Goal: Transaction & Acquisition: Download file/media

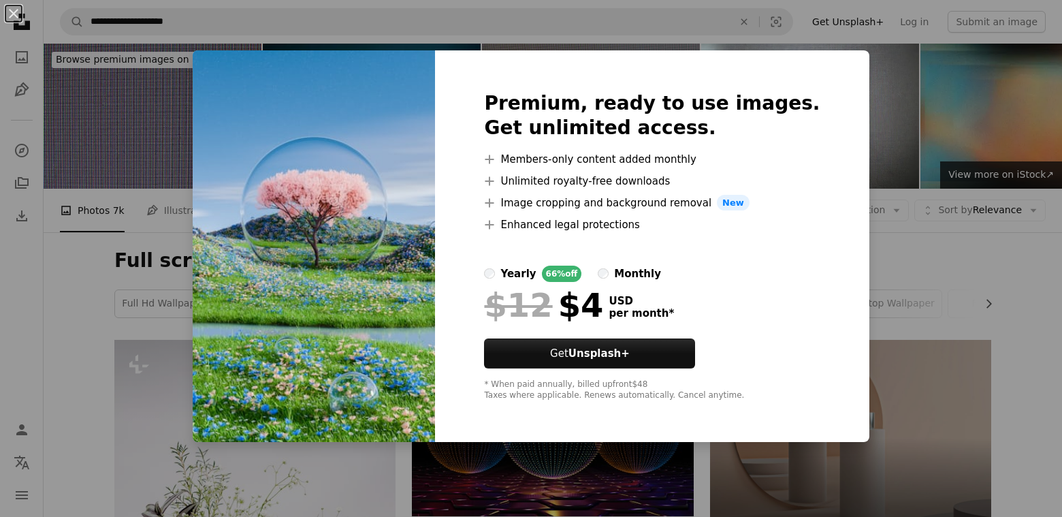
scroll to position [545, 0]
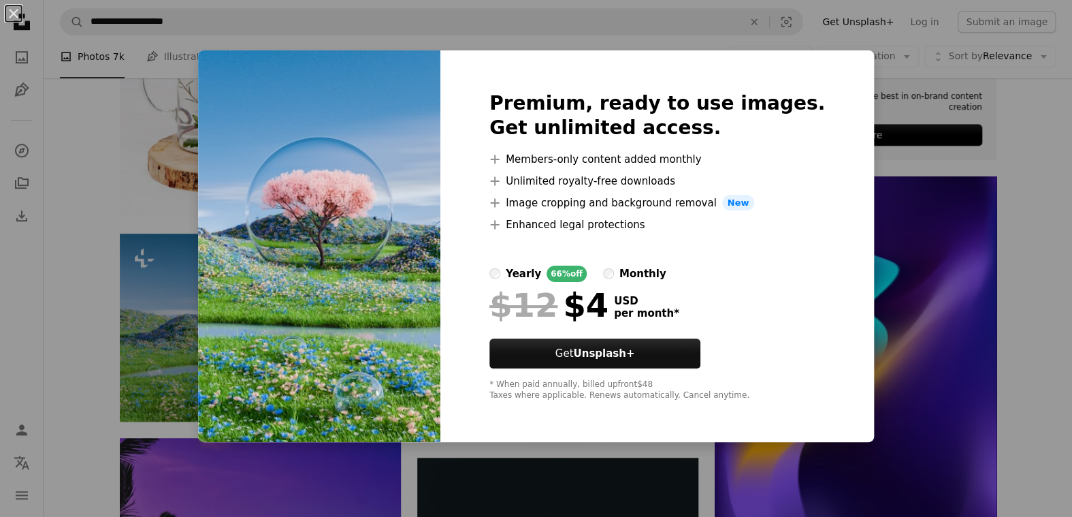
click at [417, 293] on img at bounding box center [319, 246] width 242 height 392
drag, startPoint x: 971, startPoint y: 138, endPoint x: 937, endPoint y: 152, distance: 36.7
click at [953, 145] on div "An X shape Premium, ready to use images. Get unlimited access. A plus sign Memb…" at bounding box center [536, 258] width 1072 height 517
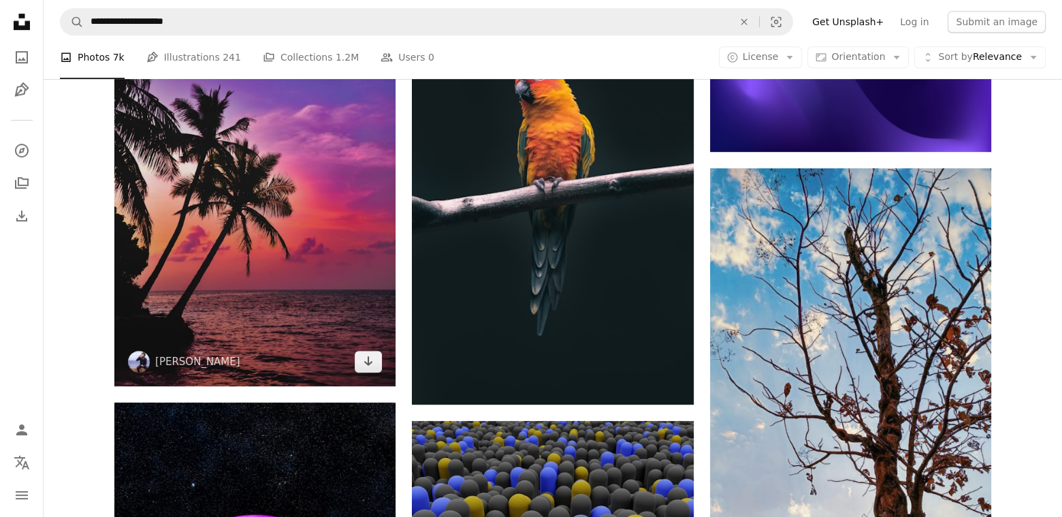
scroll to position [1021, 0]
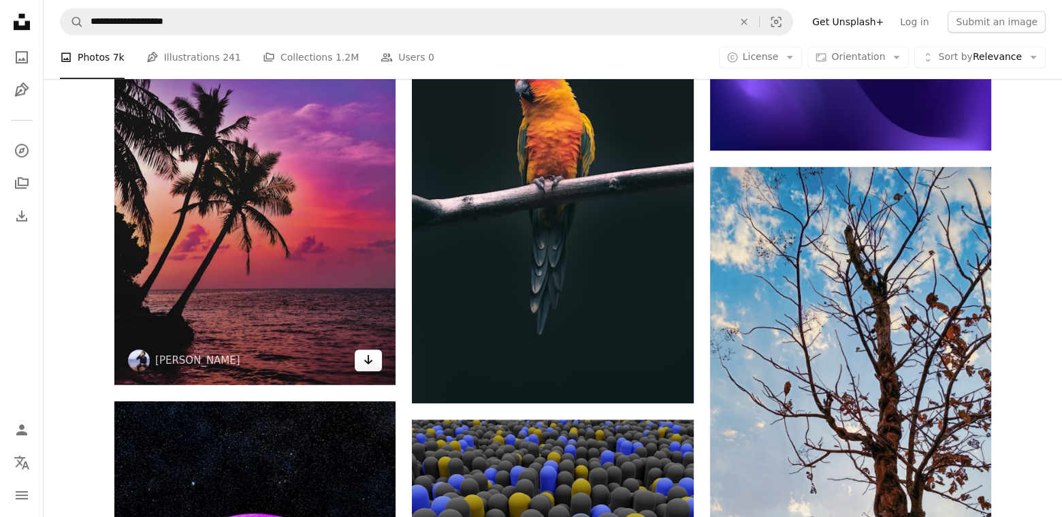
click at [365, 362] on icon "Arrow pointing down" at bounding box center [368, 359] width 11 height 16
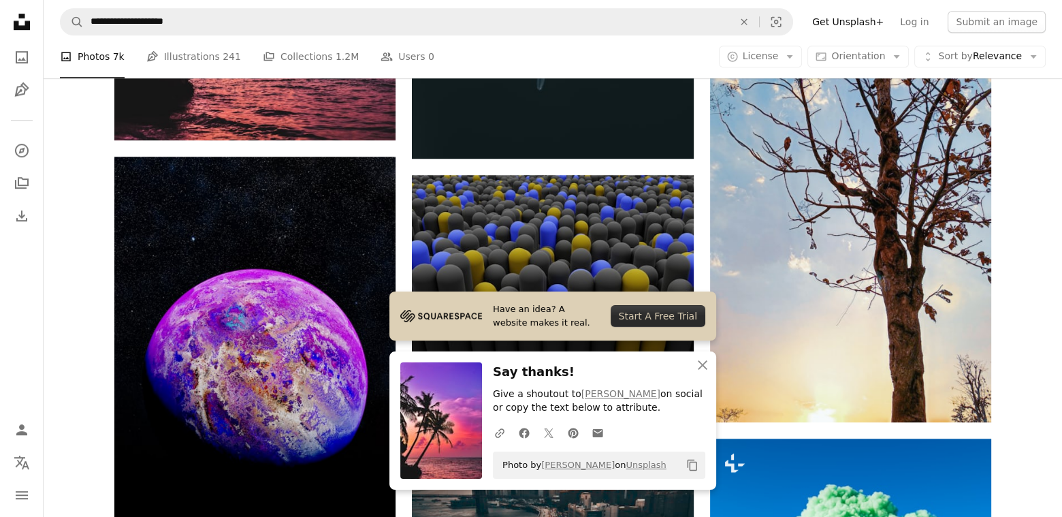
scroll to position [1293, 0]
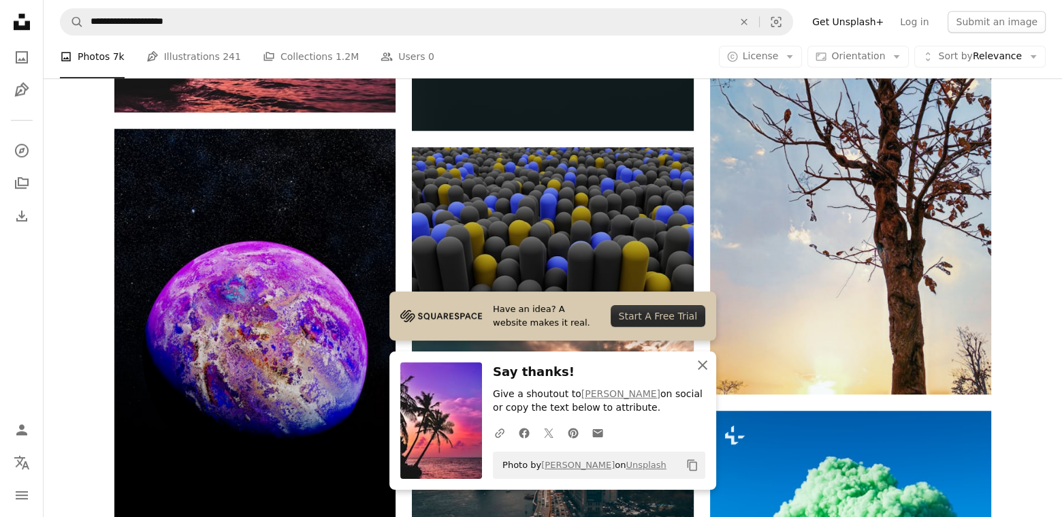
click at [698, 363] on icon "An X shape" at bounding box center [702, 365] width 16 height 16
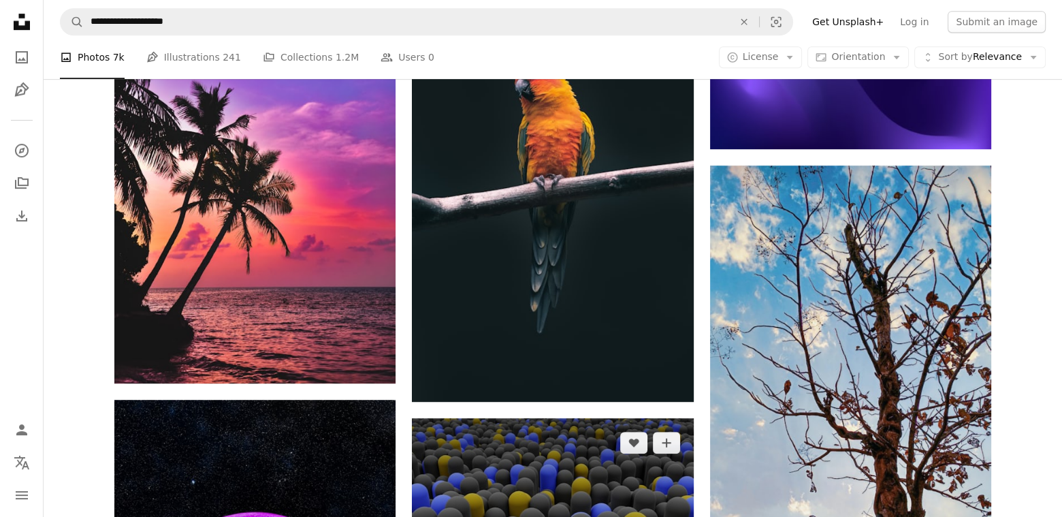
scroll to position [886, 0]
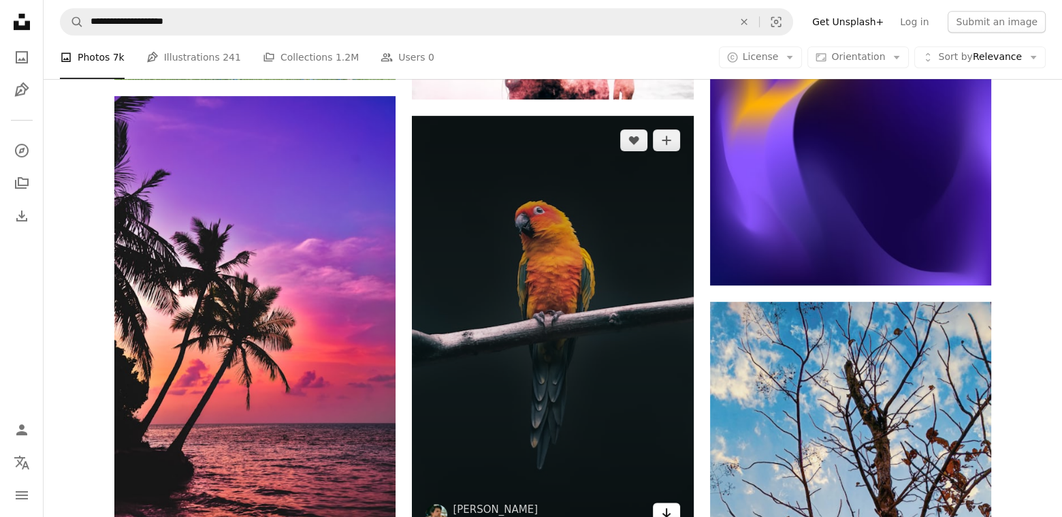
click at [662, 505] on icon "Arrow pointing down" at bounding box center [666, 512] width 11 height 16
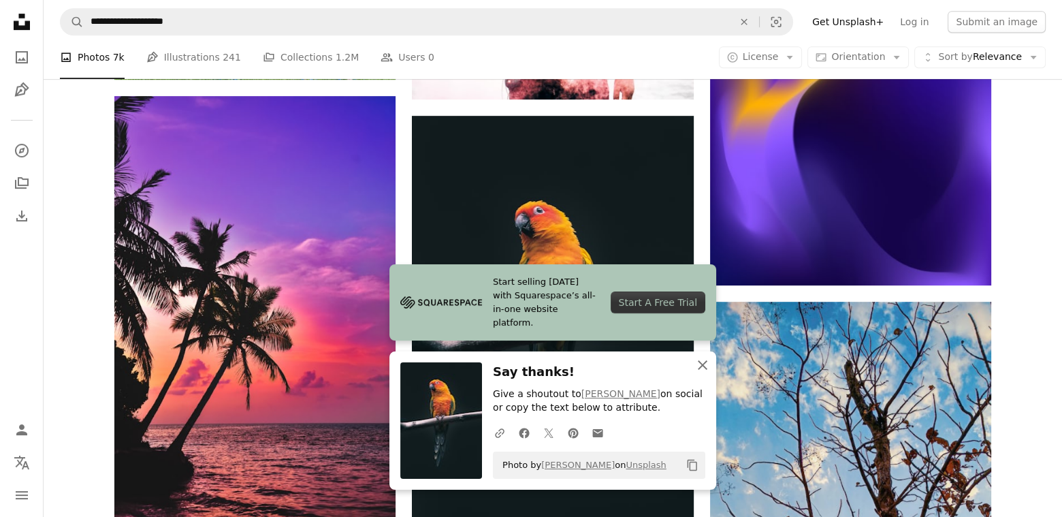
click at [702, 357] on icon "An X shape" at bounding box center [702, 365] width 16 height 16
